Goal: Transaction & Acquisition: Obtain resource

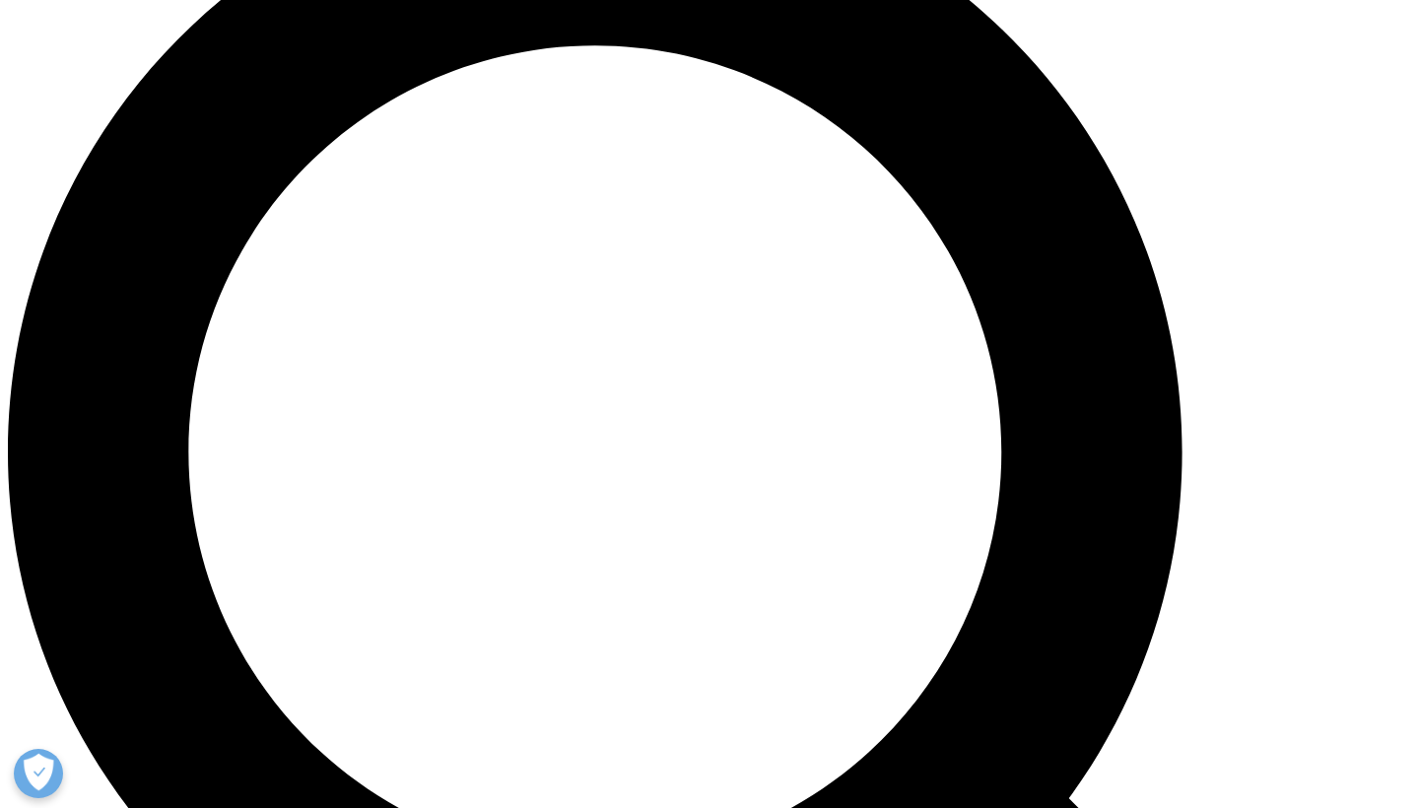
scroll to position [1573, 0]
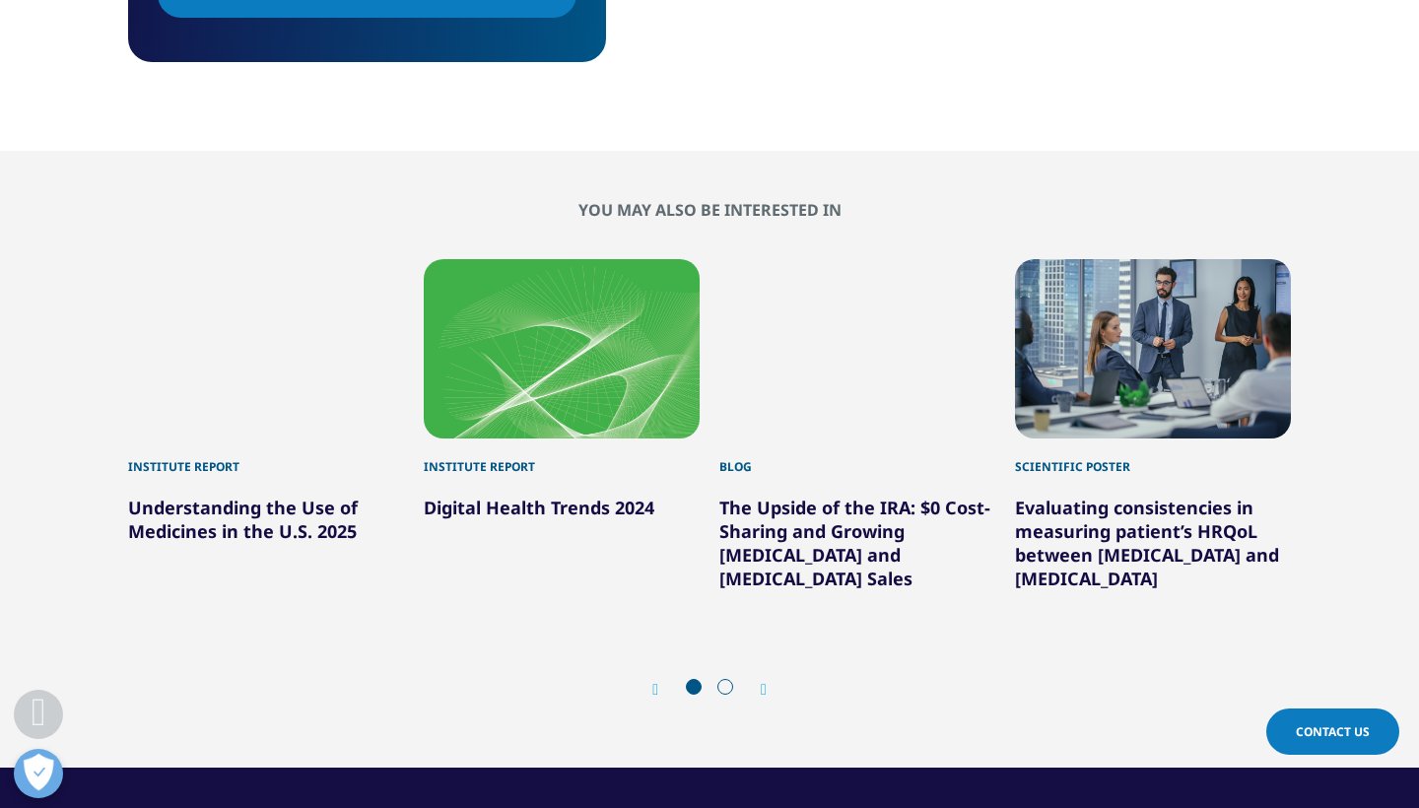
click at [545, 392] on div "2 / 6" at bounding box center [562, 348] width 276 height 179
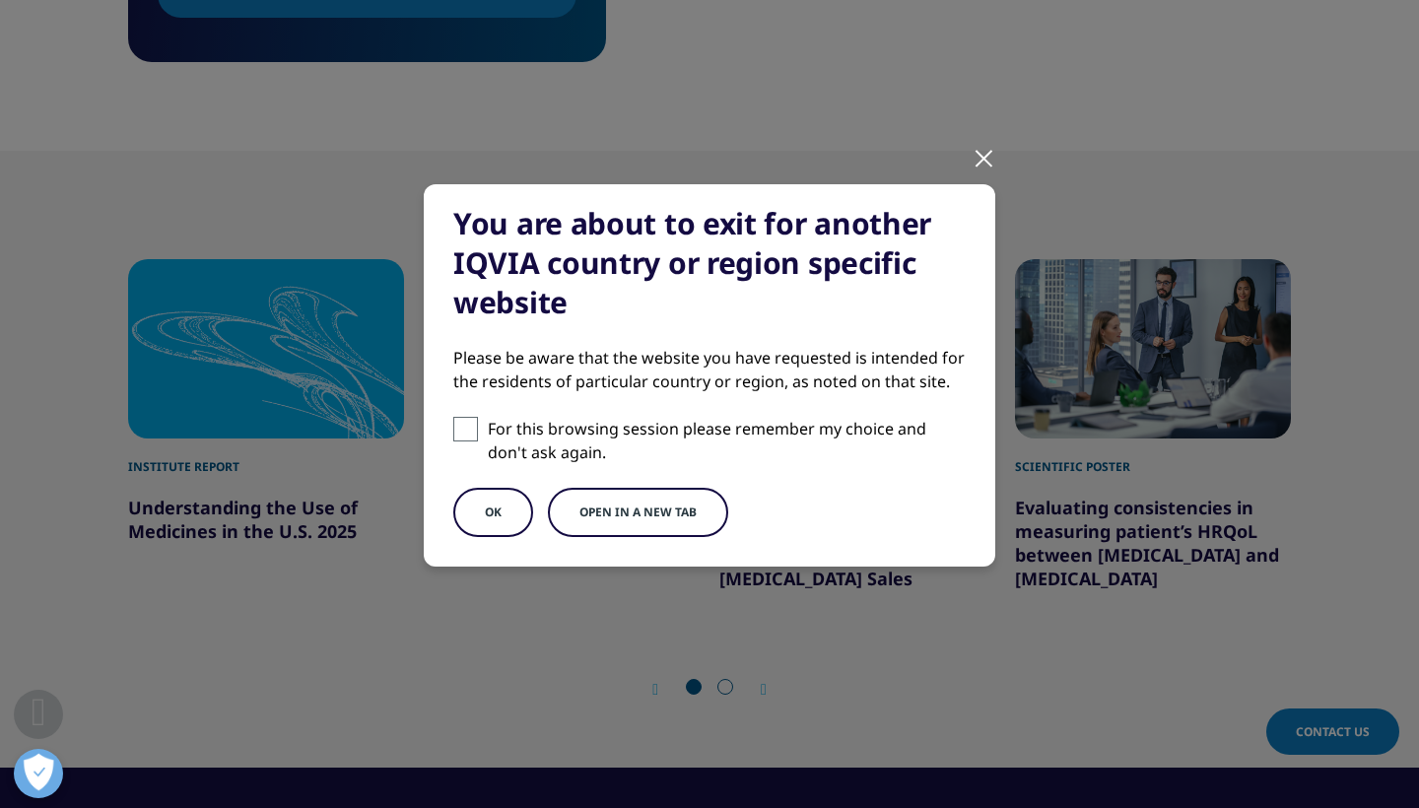
click at [508, 429] on p "For this browsing session please remember my choice and don't ask again." at bounding box center [727, 440] width 478 height 47
click at [478, 429] on input "For this browsing session please remember my choice and don't ask again." at bounding box center [465, 429] width 25 height 25
checkbox input "true"
click at [580, 510] on button "Open in a new tab" at bounding box center [638, 512] width 180 height 49
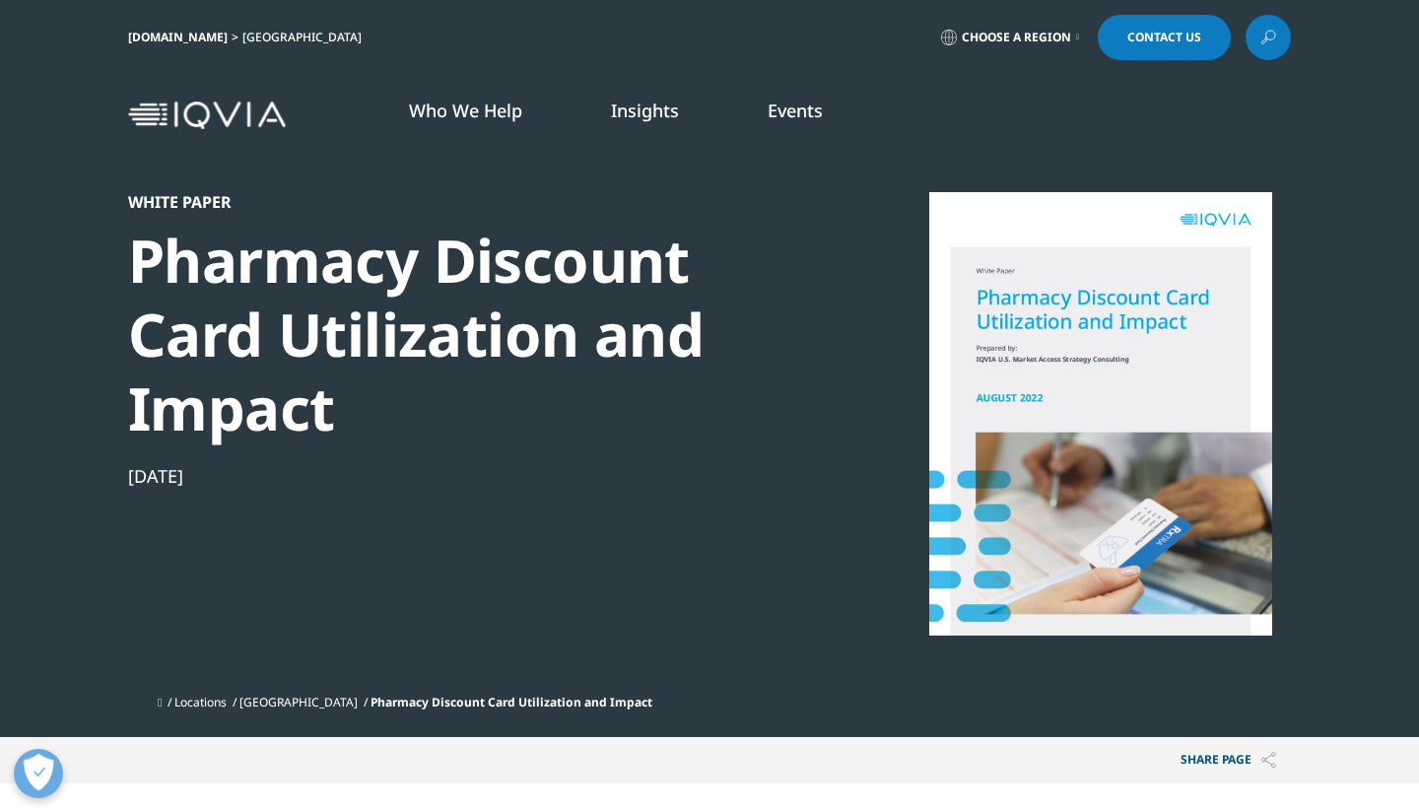
scroll to position [0, 0]
click at [1276, 45] on link at bounding box center [1268, 37] width 45 height 45
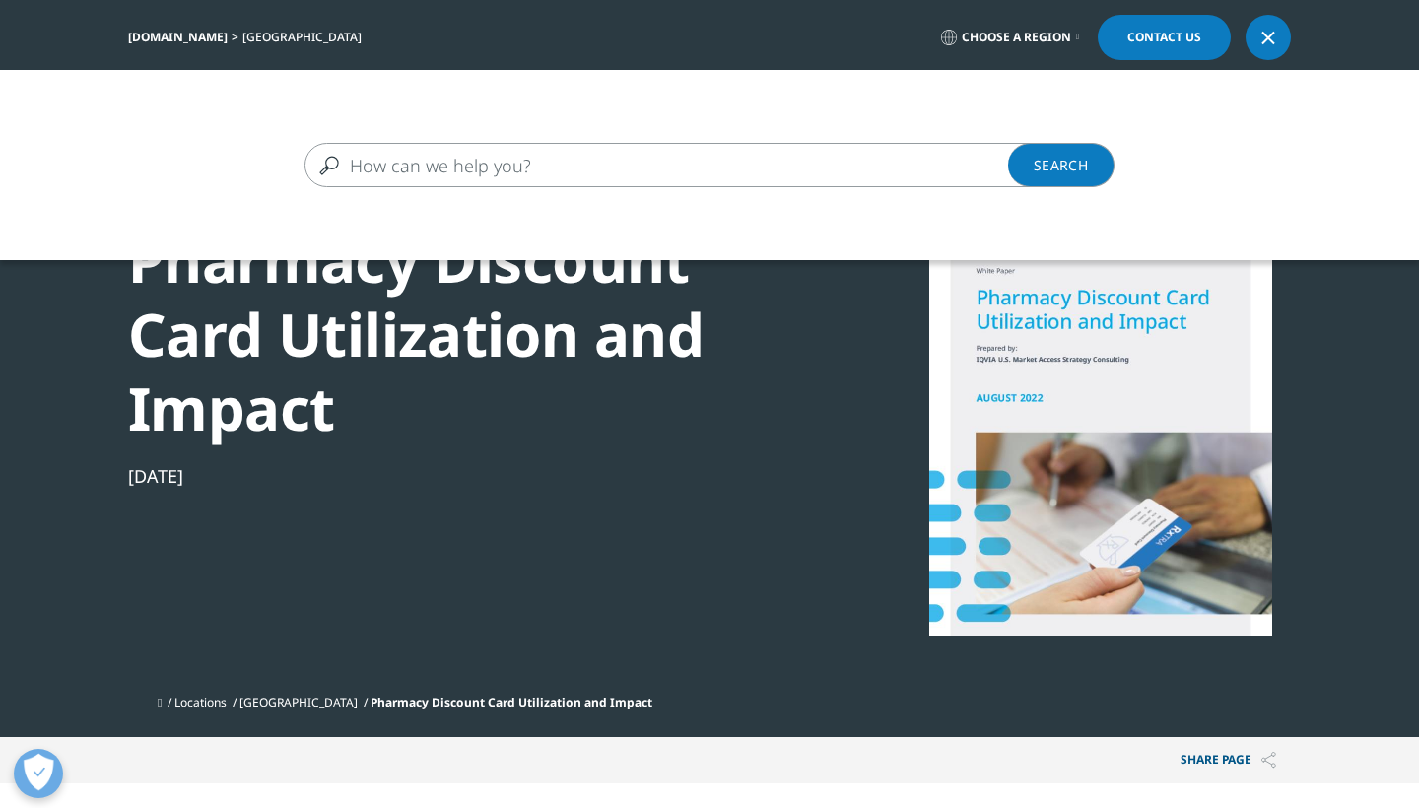
click at [822, 155] on input "Search" at bounding box center [681, 165] width 753 height 44
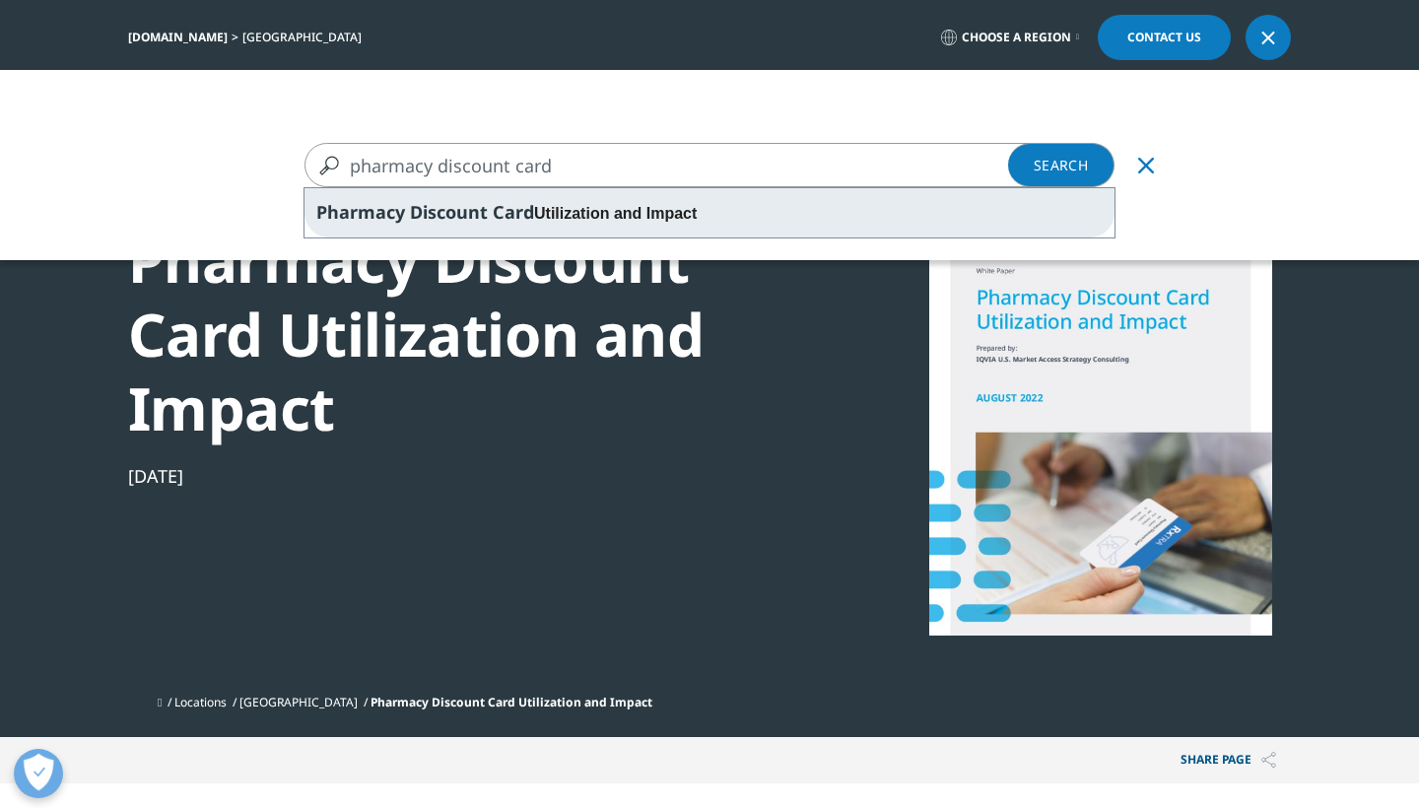
click at [742, 208] on div "Pharmacy Discount Card Utilization and Impact" at bounding box center [710, 212] width 810 height 49
type input "Pharmacy Discount Card Utilization and Impact"
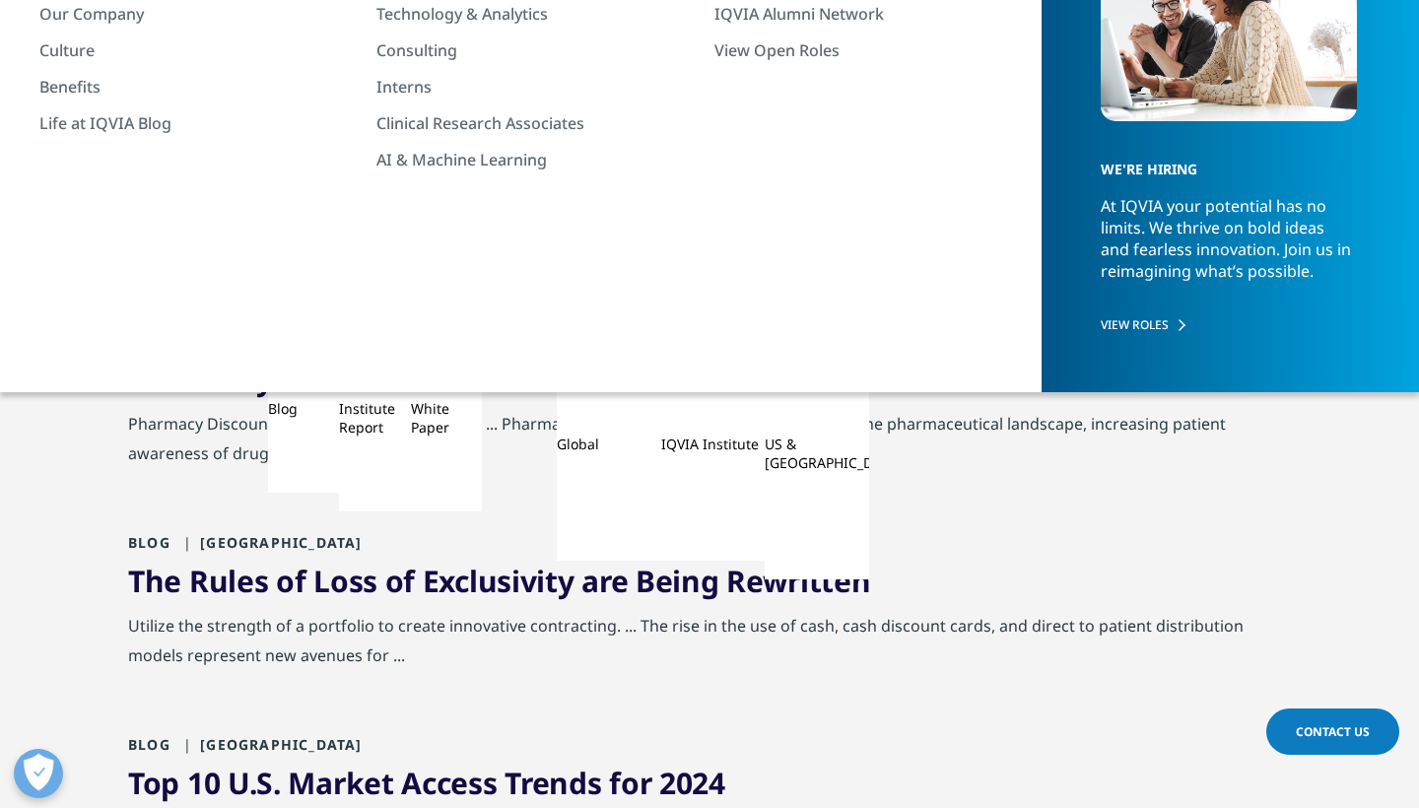
scroll to position [283, 0]
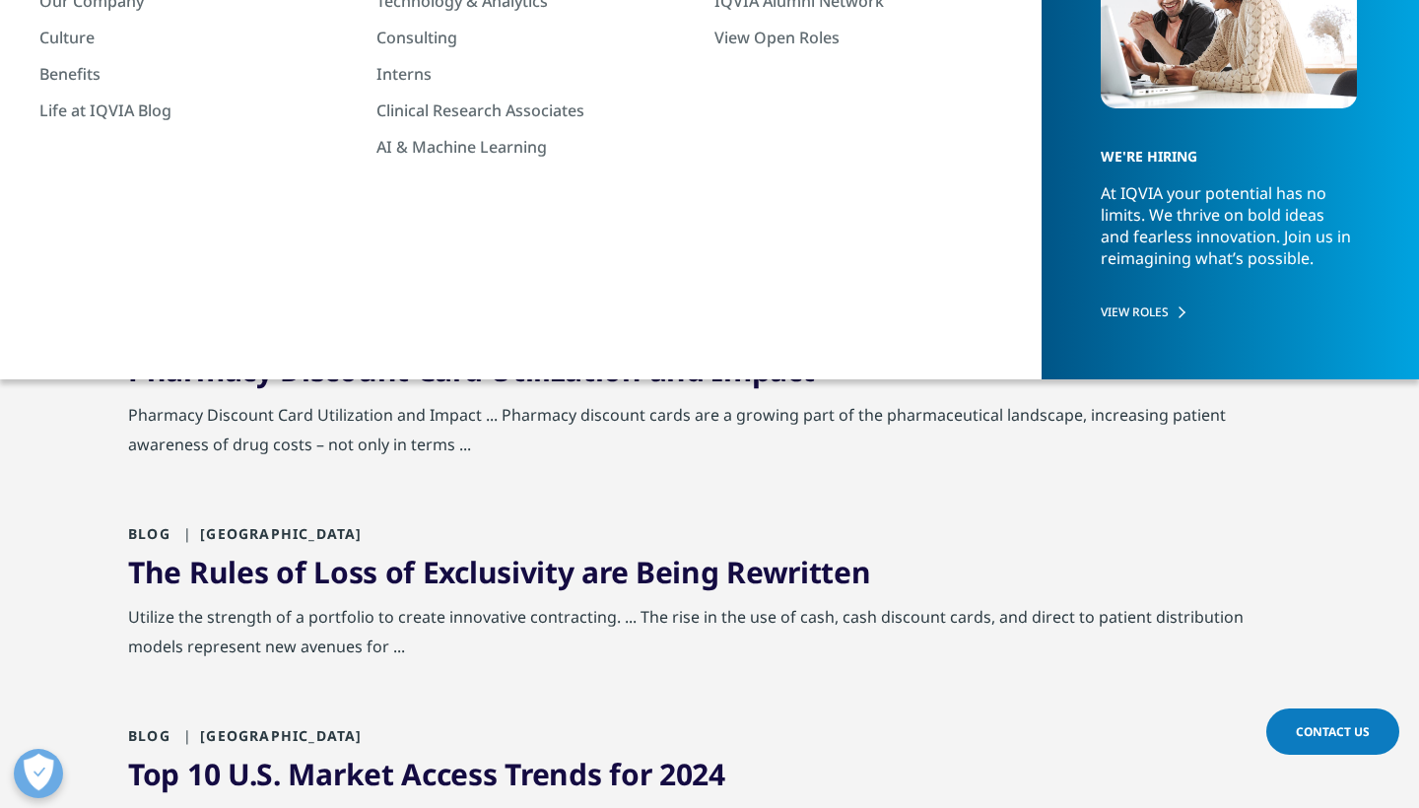
click at [558, 367] on span "Utilization" at bounding box center [566, 370] width 152 height 40
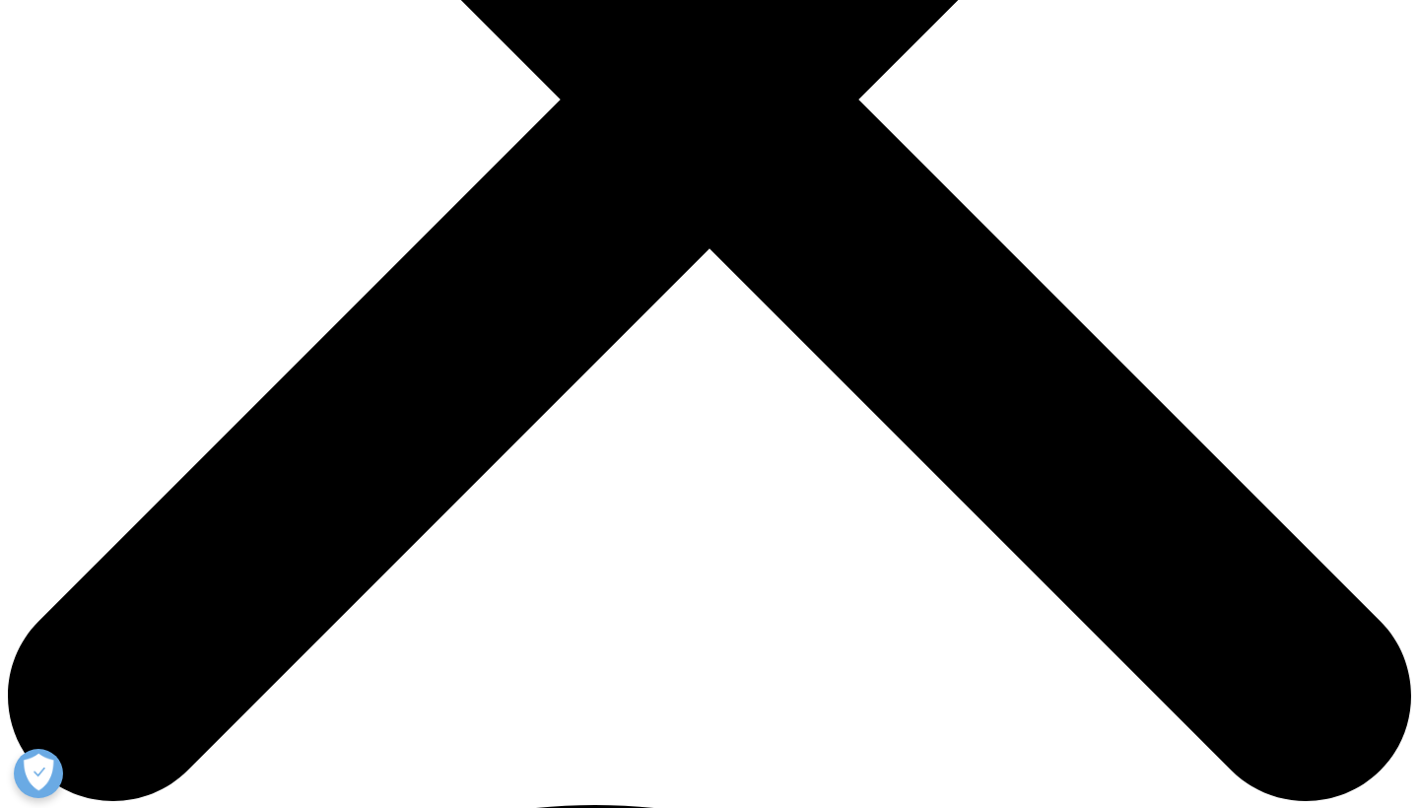
scroll to position [644, 0]
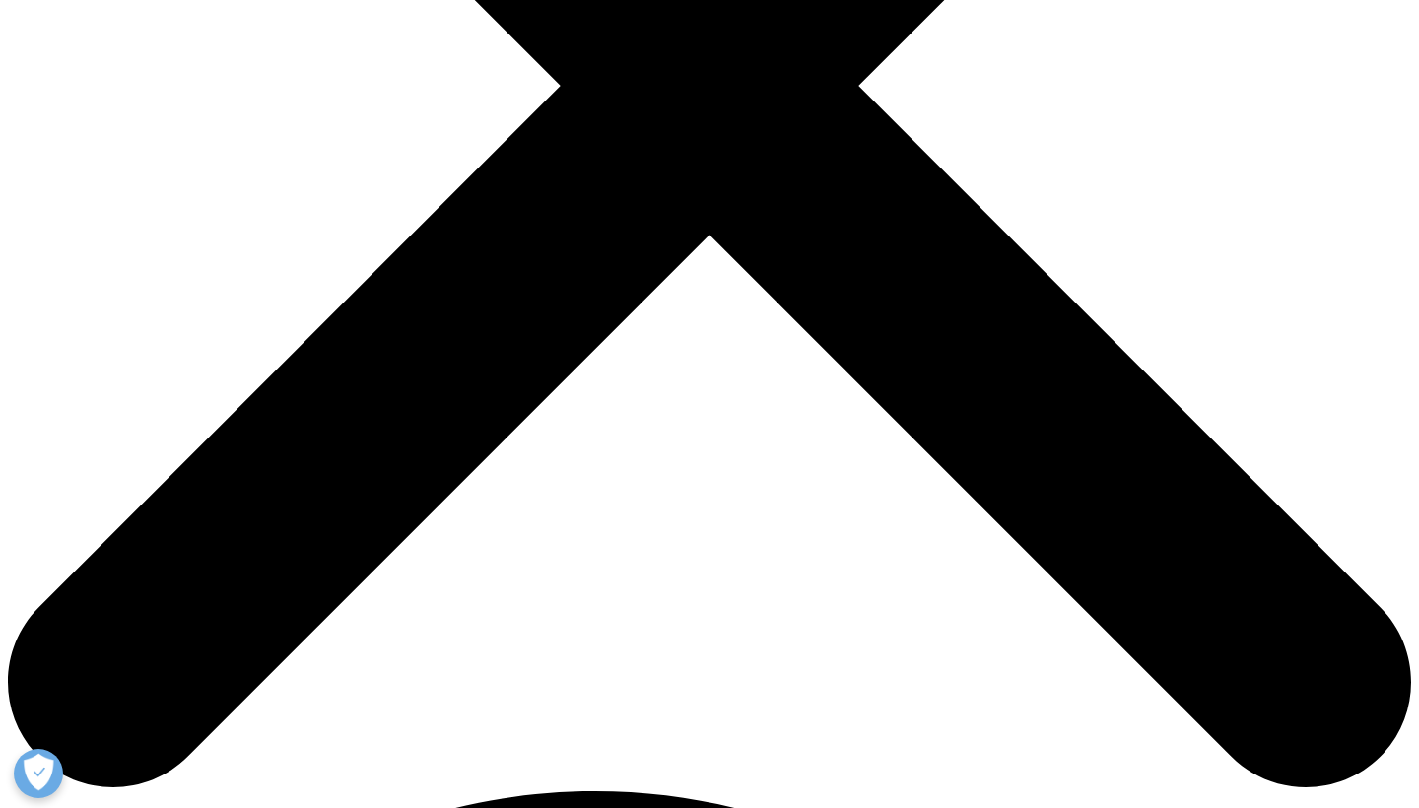
type input "Tony"
type input "Woomer"
type input "anthony.woomer@gmail.com"
type input "Tony"
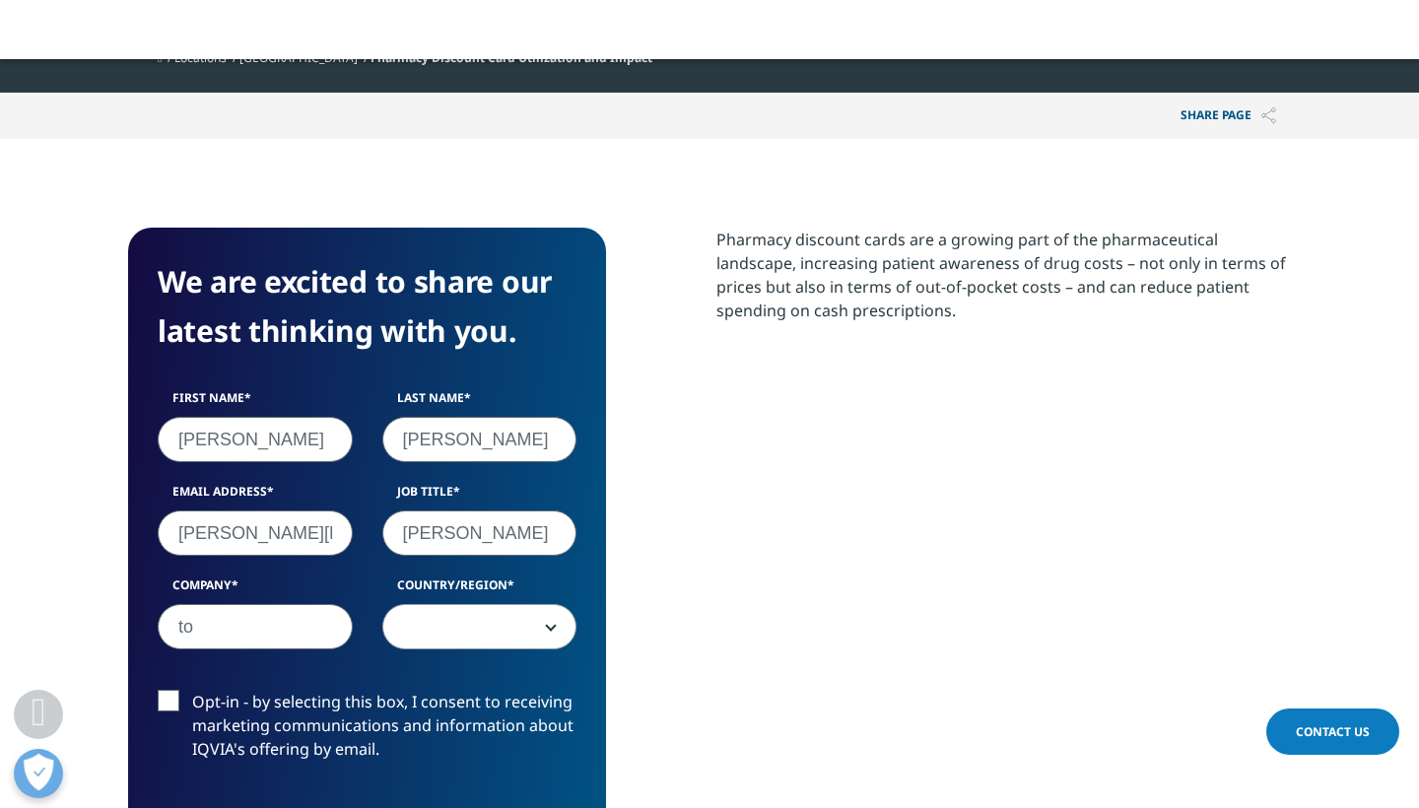
type input "t"
type input "None"
click at [394, 635] on span at bounding box center [479, 627] width 193 height 45
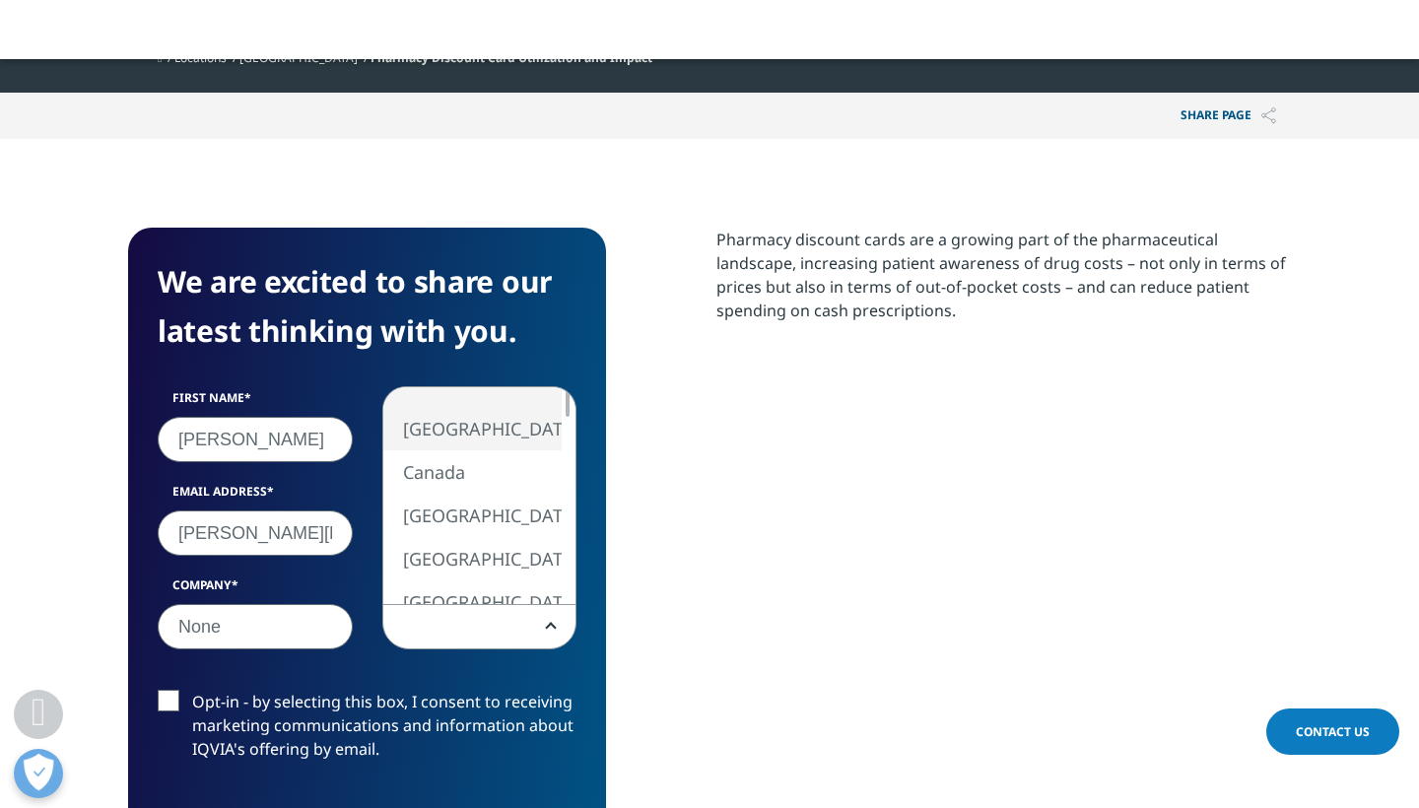
select select "[GEOGRAPHIC_DATA]"
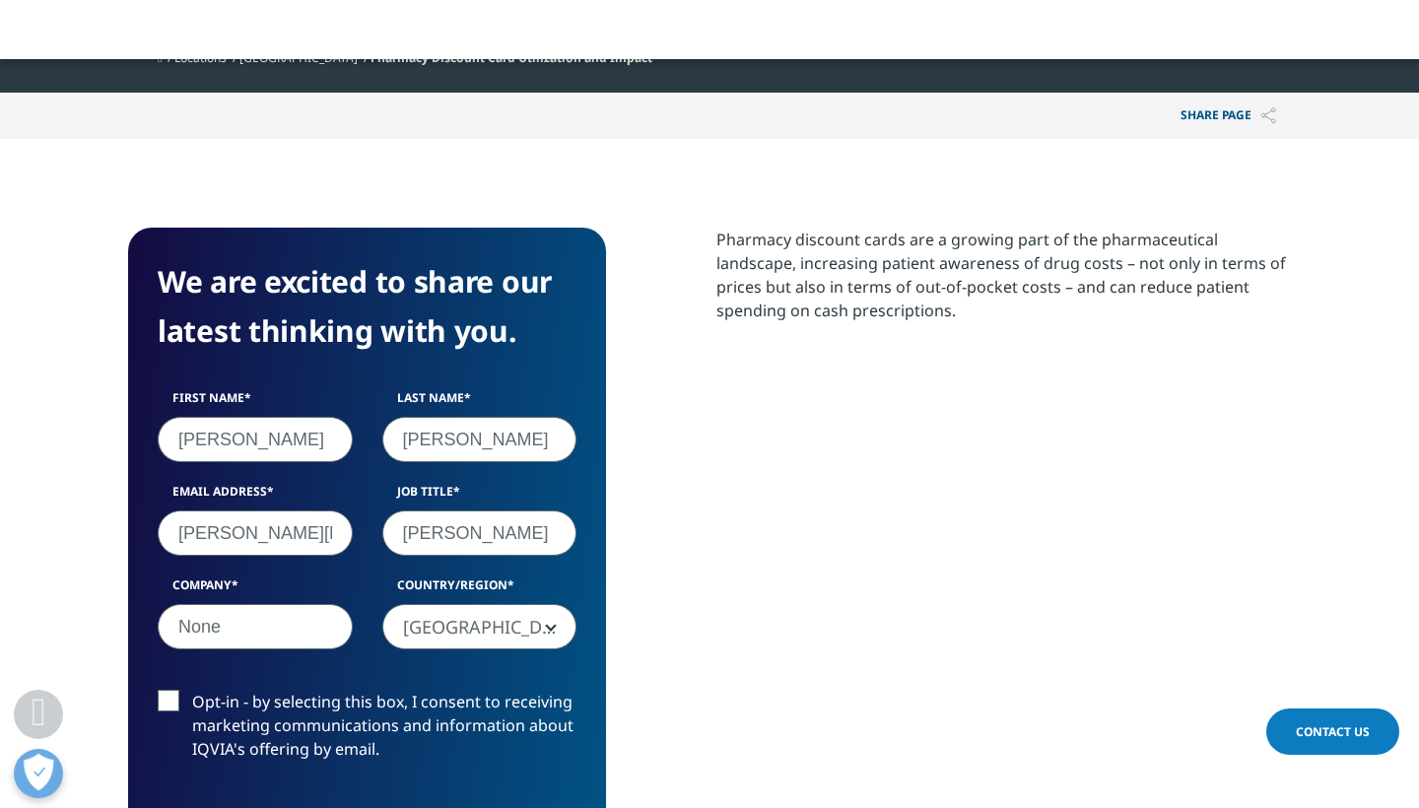
click at [451, 530] on input "Tony" at bounding box center [479, 532] width 195 height 45
type input "me"
click at [192, 749] on label "Opt-in - by selecting this box, I consent to receiving marketing communications…" at bounding box center [367, 731] width 419 height 82
click at [192, 690] on input "Opt-in - by selecting this box, I consent to receiving marketing communications…" at bounding box center [192, 690] width 0 height 0
click at [192, 749] on label "Opt-in - by selecting this box, I consent to receiving marketing communications…" at bounding box center [367, 731] width 419 height 82
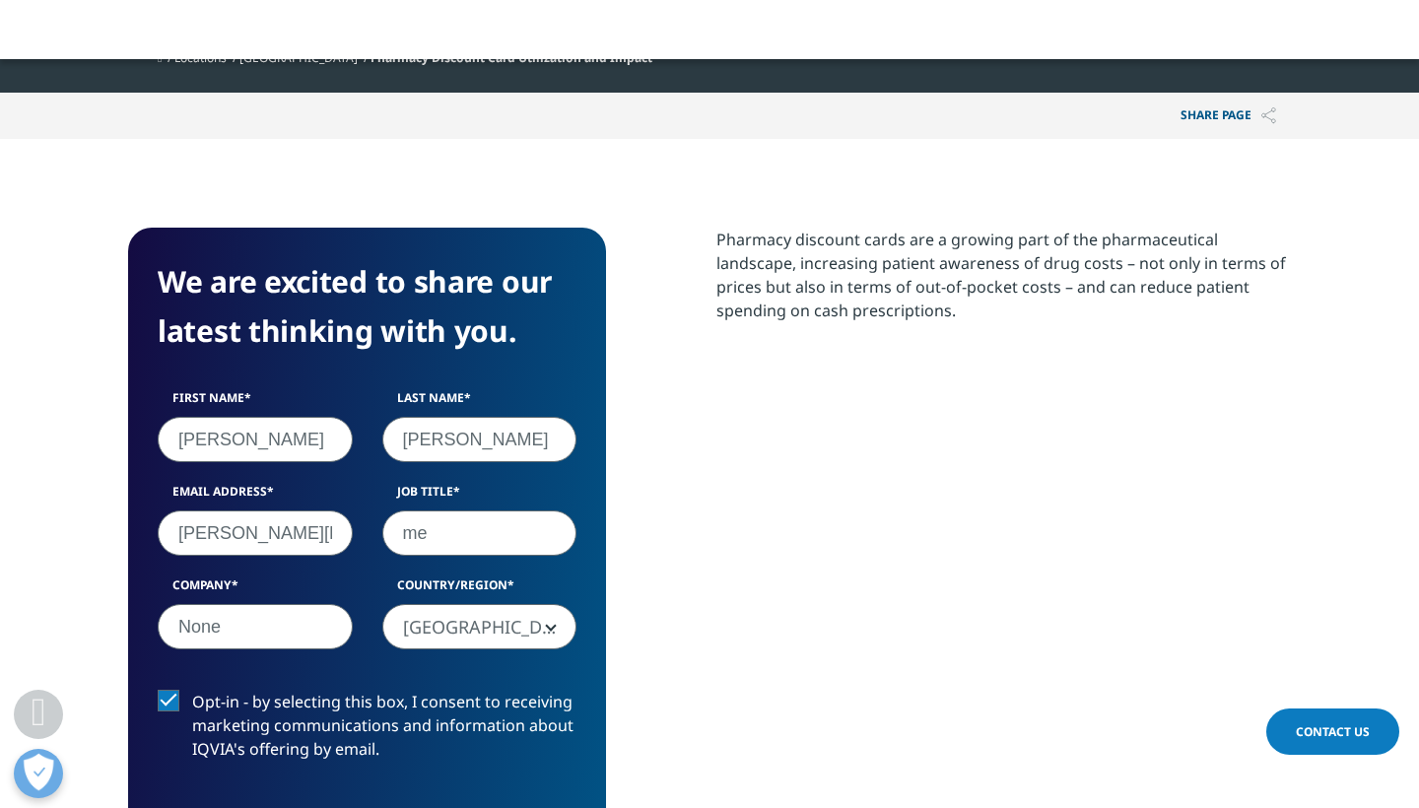
click at [192, 690] on input "Opt-in - by selecting this box, I consent to receiving marketing communications…" at bounding box center [192, 690] width 0 height 0
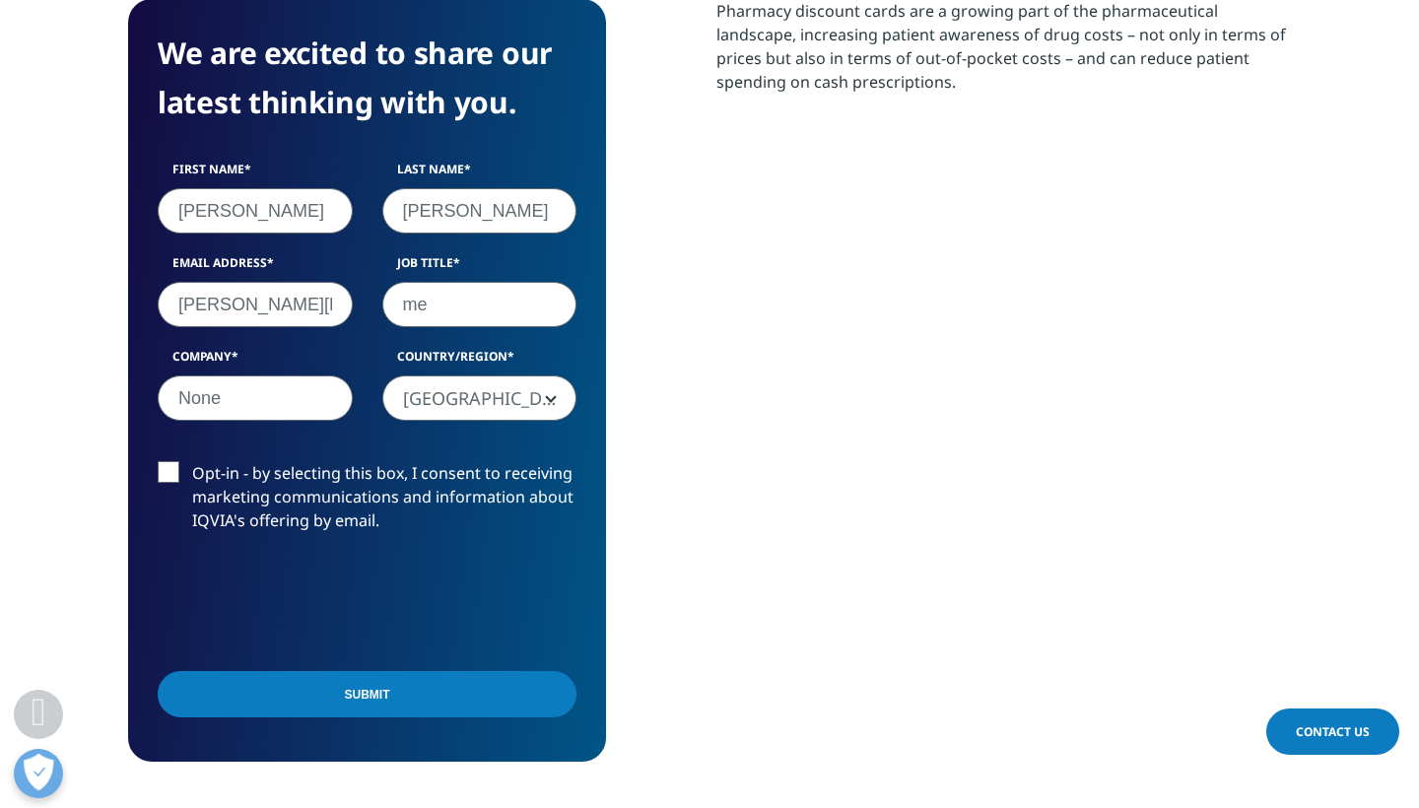
scroll to position [888, 0]
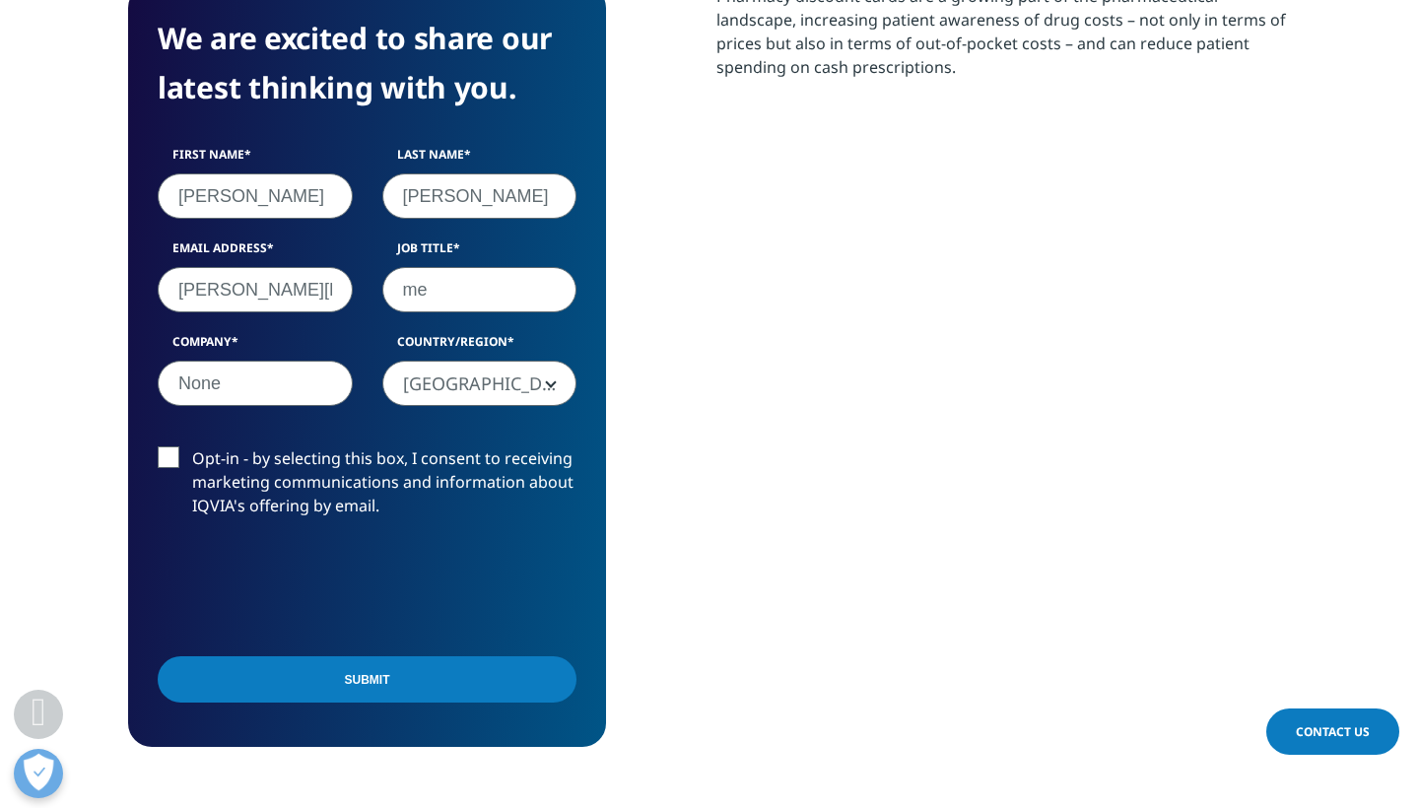
click at [453, 673] on input "Submit" at bounding box center [367, 679] width 419 height 46
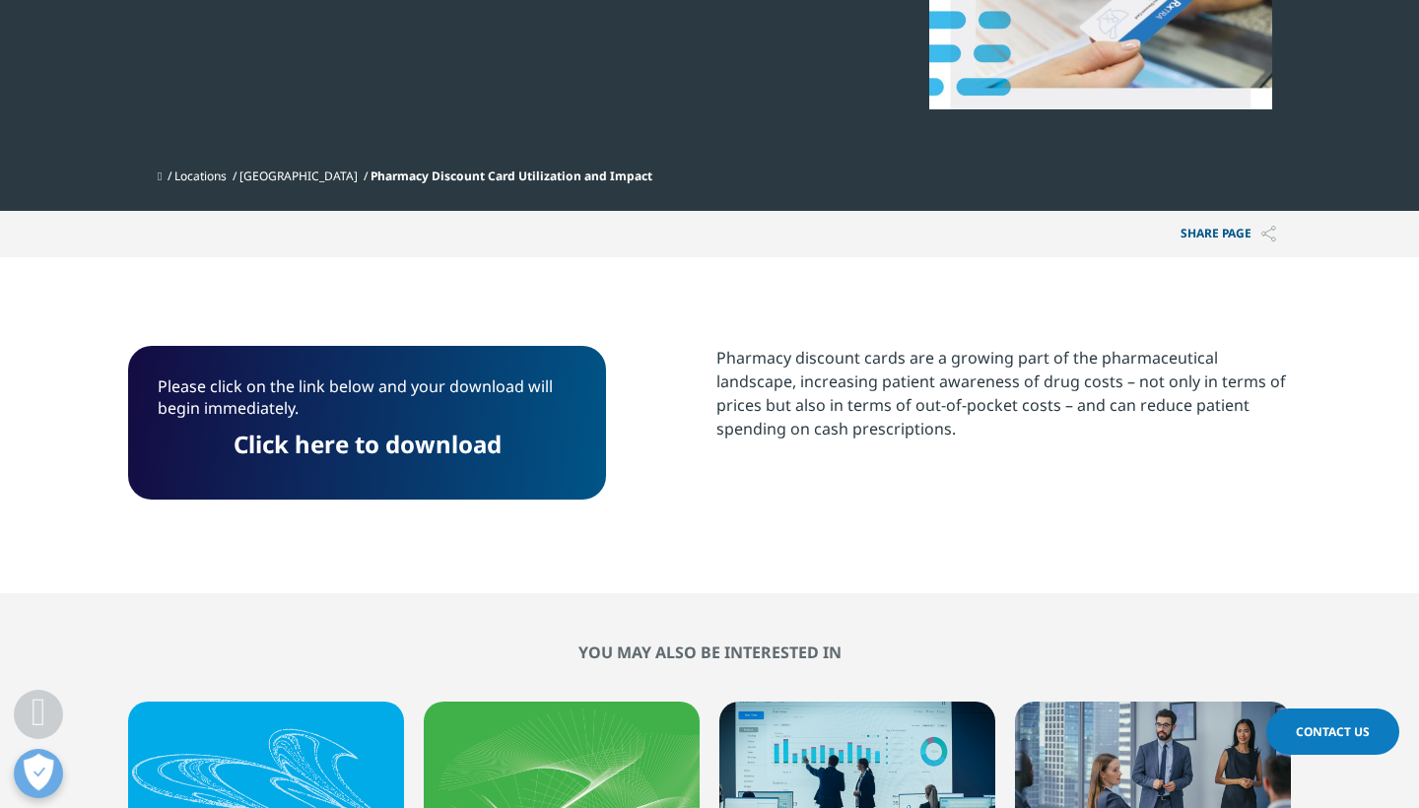
scroll to position [528, 0]
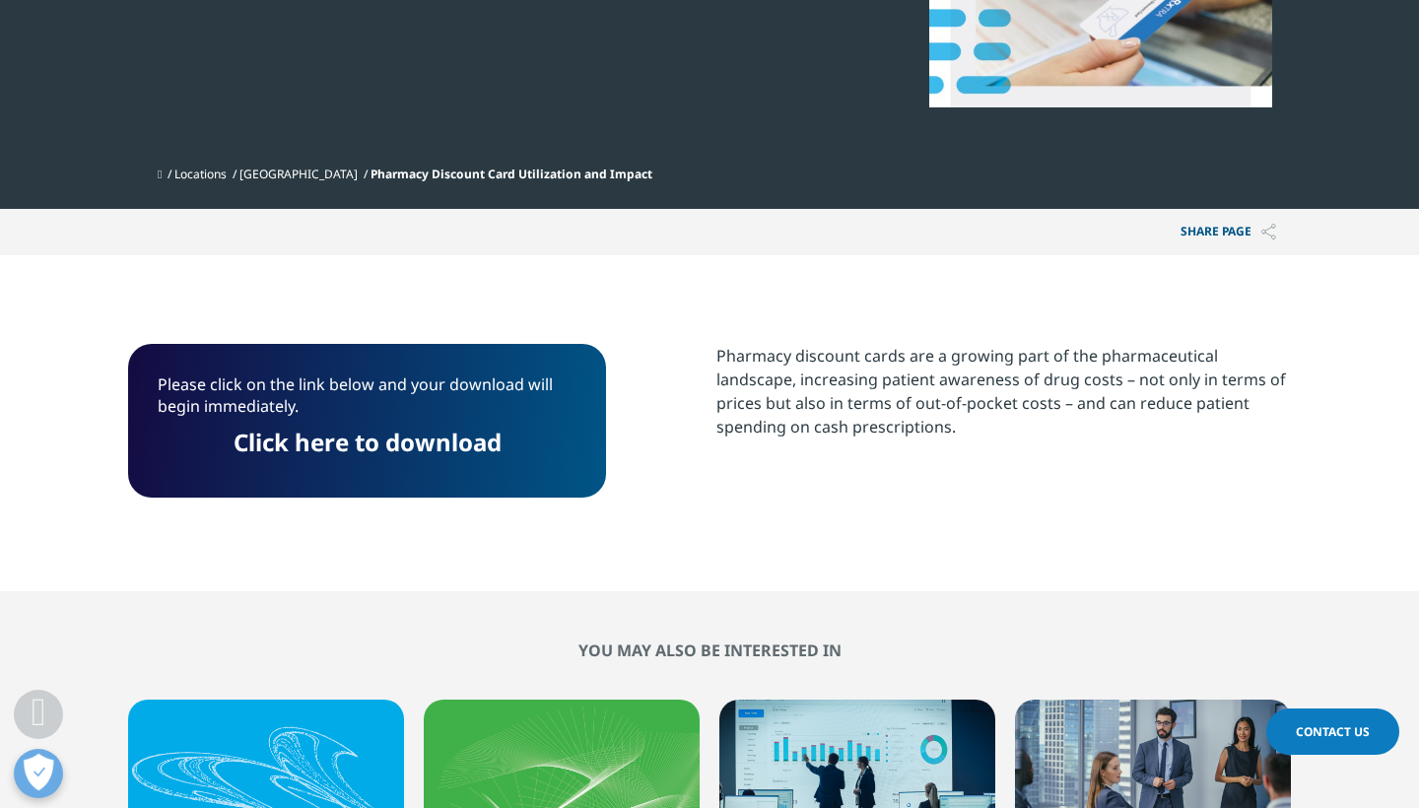
click at [402, 444] on link "Click here to download" at bounding box center [368, 442] width 268 height 33
